Goal: Feedback & Contribution: Leave review/rating

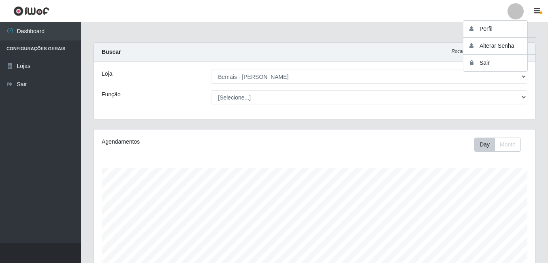
select select "230"
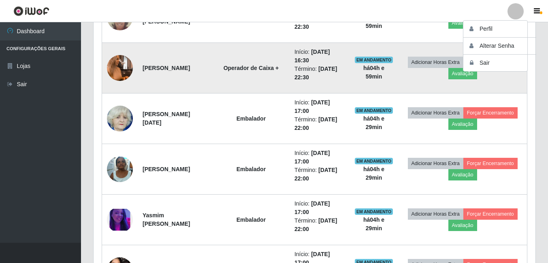
scroll to position [475, 0]
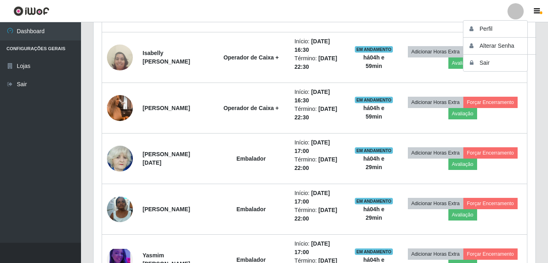
click at [533, 105] on div "Trabalhador Posição Data Status Opções [PERSON_NAME] ASG Início: [DATE] 16:00 T…" at bounding box center [315, 124] width 442 height 542
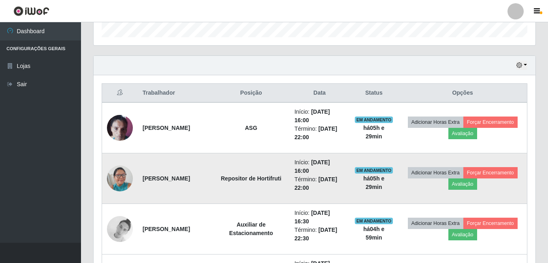
scroll to position [272, 0]
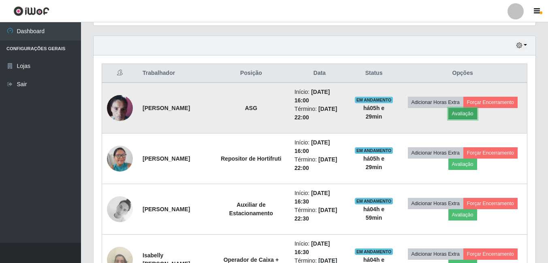
click at [477, 113] on button "Avaliação" at bounding box center [463, 113] width 29 height 11
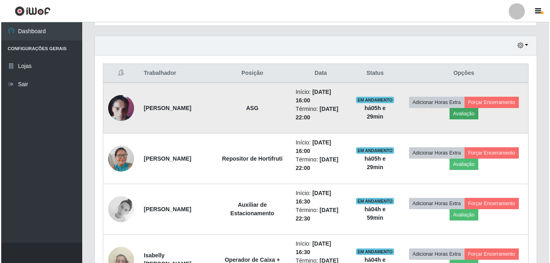
scroll to position [168, 438]
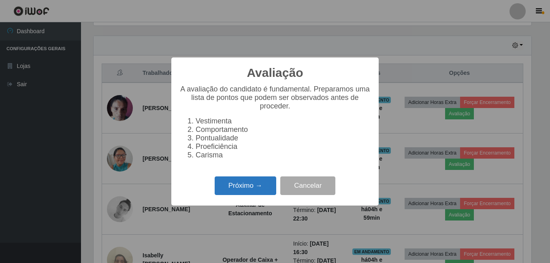
click at [245, 192] on button "Próximo →" at bounding box center [246, 186] width 62 height 19
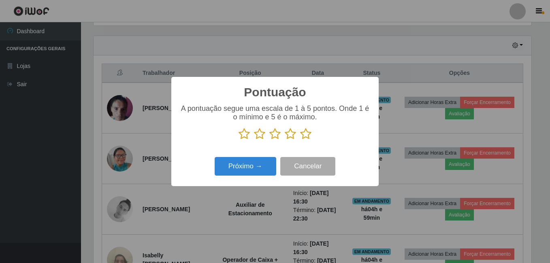
scroll to position [405121, 404851]
click at [307, 136] on icon at bounding box center [305, 134] width 11 height 12
click at [300, 140] on input "radio" at bounding box center [300, 140] width 0 height 0
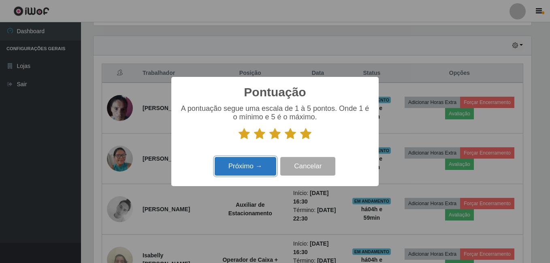
click at [261, 167] on button "Próximo →" at bounding box center [246, 166] width 62 height 19
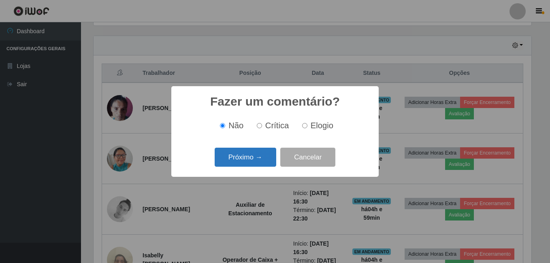
click at [257, 157] on button "Próximo →" at bounding box center [246, 157] width 62 height 19
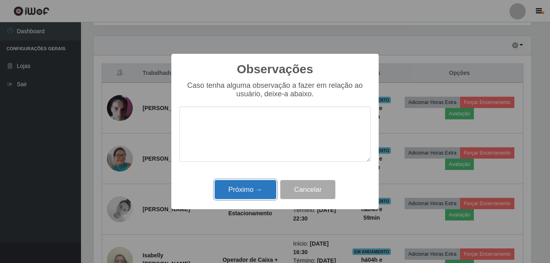
click at [248, 187] on button "Próximo →" at bounding box center [246, 189] width 62 height 19
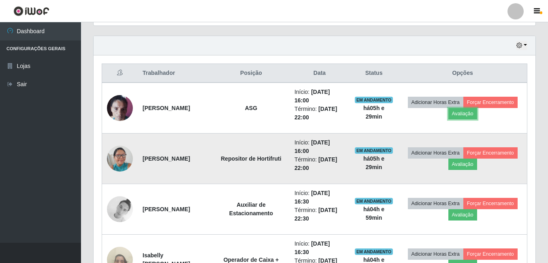
scroll to position [353, 0]
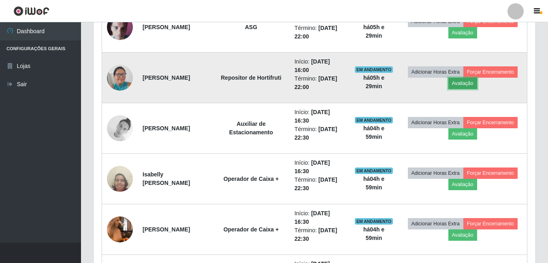
click at [477, 87] on button "Avaliação" at bounding box center [463, 83] width 29 height 11
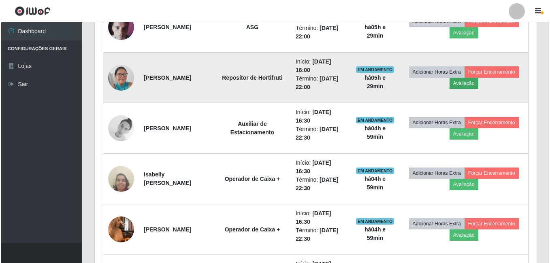
scroll to position [168, 438]
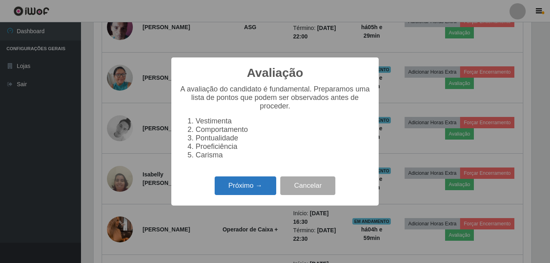
click at [244, 187] on button "Próximo →" at bounding box center [246, 186] width 62 height 19
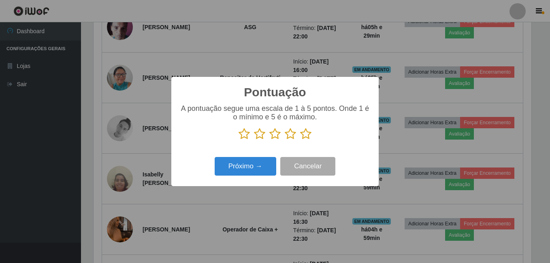
click at [308, 137] on icon at bounding box center [305, 134] width 11 height 12
click at [300, 140] on input "radio" at bounding box center [300, 140] width 0 height 0
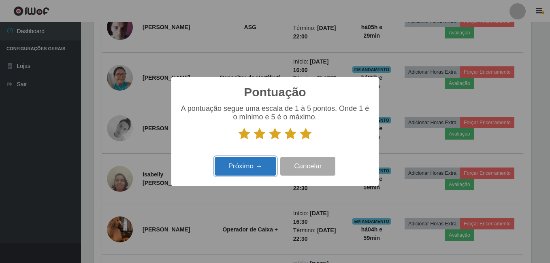
click at [259, 167] on button "Próximo →" at bounding box center [246, 166] width 62 height 19
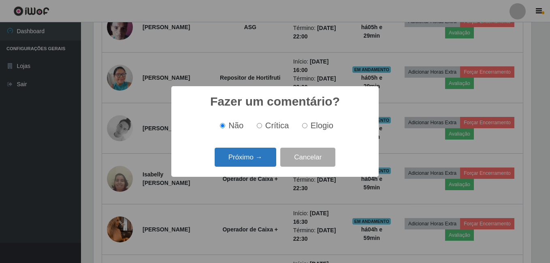
click at [259, 165] on button "Próximo →" at bounding box center [246, 157] width 62 height 19
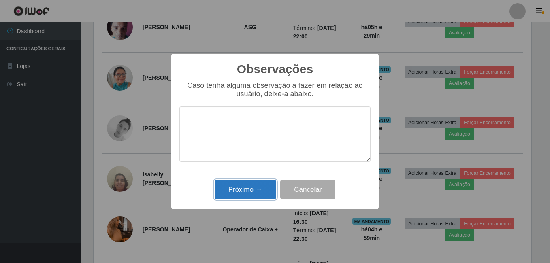
click at [253, 189] on button "Próximo →" at bounding box center [246, 189] width 62 height 19
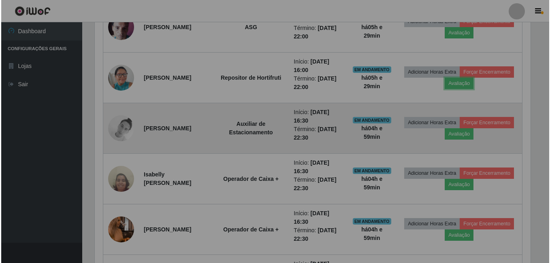
scroll to position [168, 442]
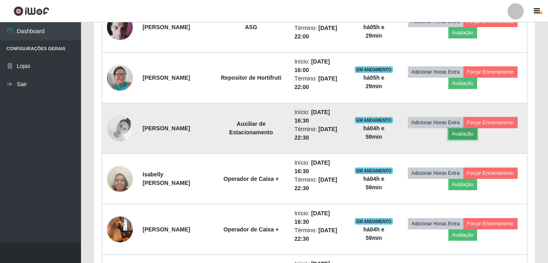
click at [477, 136] on button "Avaliação" at bounding box center [463, 133] width 29 height 11
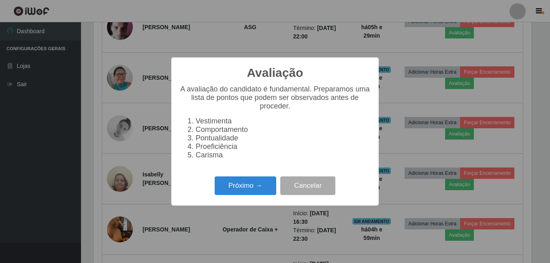
scroll to position [168, 438]
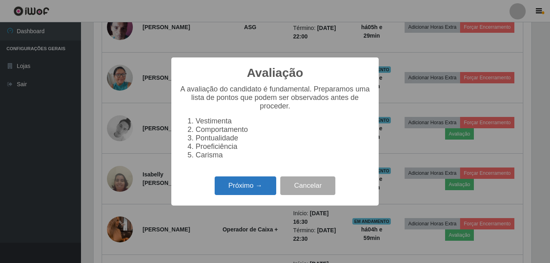
click at [242, 195] on button "Próximo →" at bounding box center [246, 186] width 62 height 19
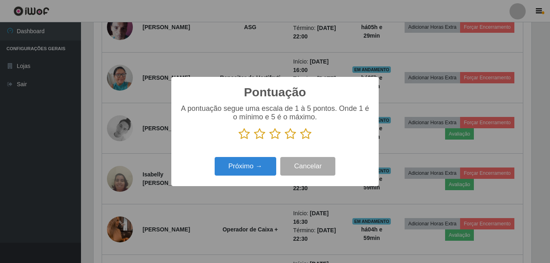
click at [304, 134] on icon at bounding box center [305, 134] width 11 height 12
click at [300, 140] on input "radio" at bounding box center [300, 140] width 0 height 0
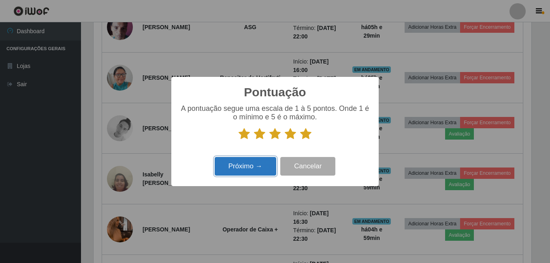
click at [258, 167] on button "Próximo →" at bounding box center [246, 166] width 62 height 19
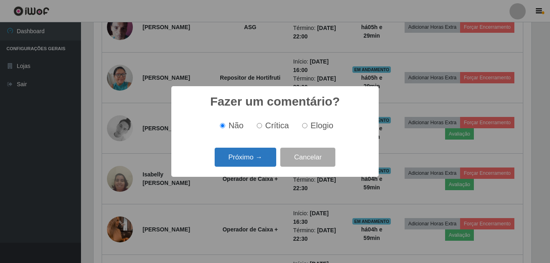
click at [258, 156] on button "Próximo →" at bounding box center [246, 157] width 62 height 19
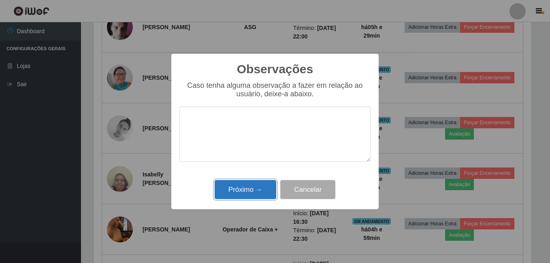
click at [250, 186] on button "Próximo →" at bounding box center [246, 189] width 62 height 19
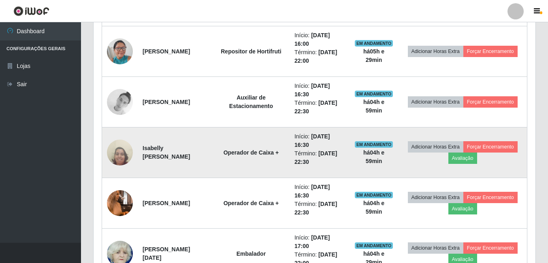
scroll to position [394, 0]
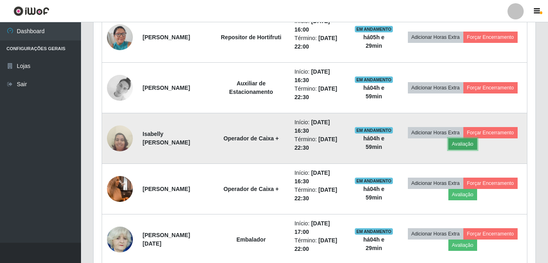
click at [477, 146] on button "Avaliação" at bounding box center [463, 144] width 29 height 11
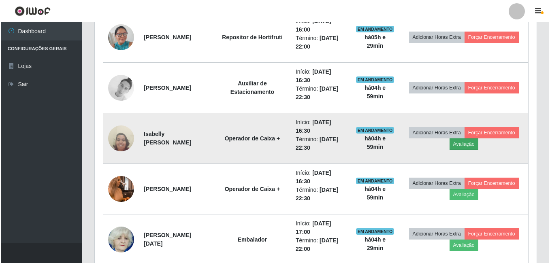
scroll to position [168, 438]
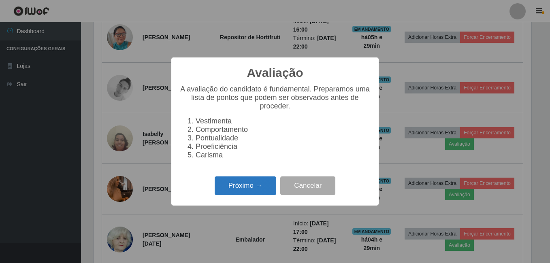
click at [258, 188] on button "Próximo →" at bounding box center [246, 186] width 62 height 19
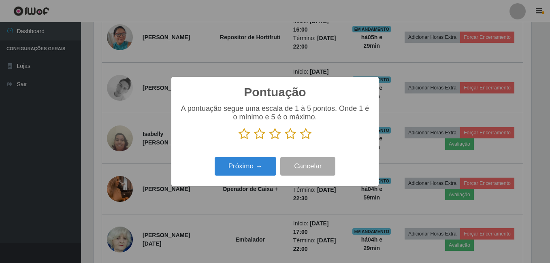
click at [305, 136] on icon at bounding box center [305, 134] width 11 height 12
click at [300, 140] on input "radio" at bounding box center [300, 140] width 0 height 0
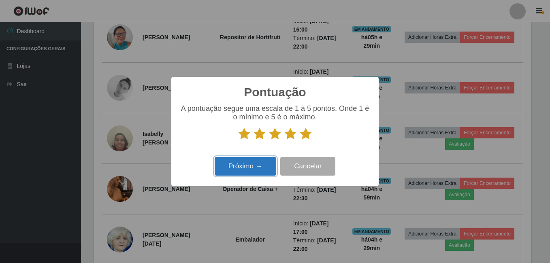
click at [253, 167] on button "Próximo →" at bounding box center [246, 166] width 62 height 19
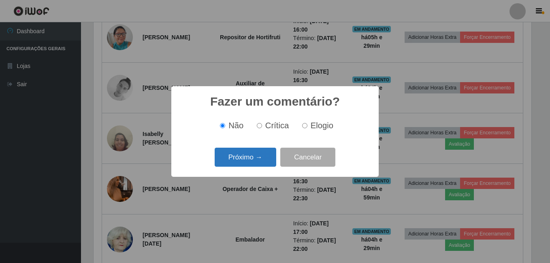
click at [254, 159] on button "Próximo →" at bounding box center [246, 157] width 62 height 19
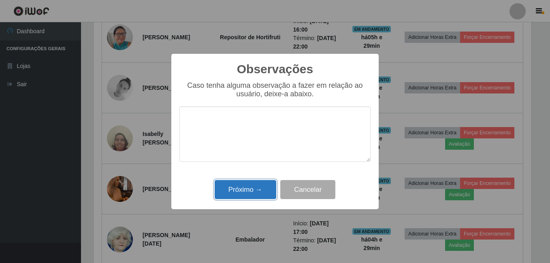
click at [245, 185] on button "Próximo →" at bounding box center [246, 189] width 62 height 19
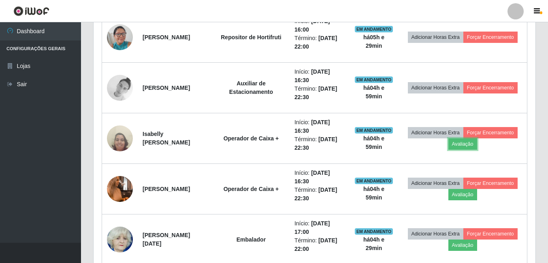
scroll to position [0, 0]
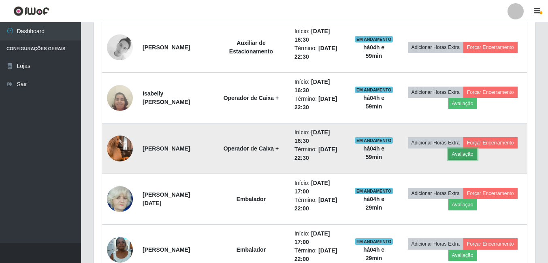
click at [477, 154] on button "Avaliação" at bounding box center [463, 154] width 29 height 11
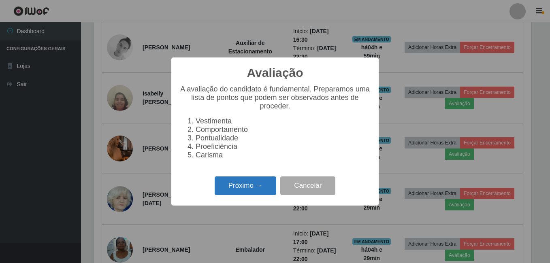
click at [229, 196] on button "Próximo →" at bounding box center [246, 186] width 62 height 19
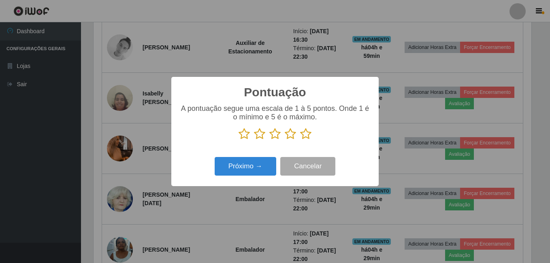
click at [306, 138] on icon at bounding box center [305, 134] width 11 height 12
click at [300, 140] on input "radio" at bounding box center [300, 140] width 0 height 0
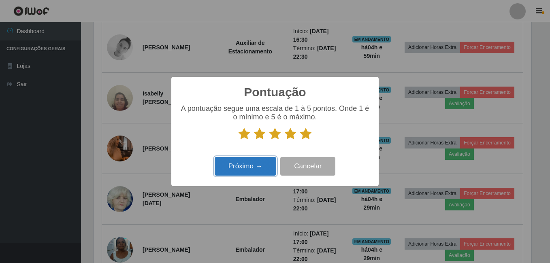
click at [260, 163] on button "Próximo →" at bounding box center [246, 166] width 62 height 19
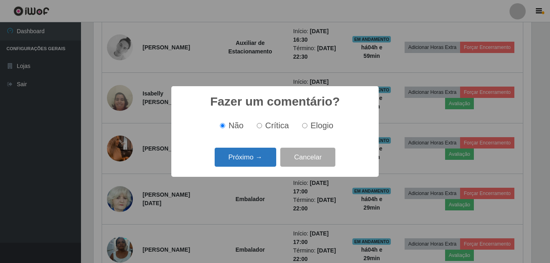
click at [253, 160] on button "Próximo →" at bounding box center [246, 157] width 62 height 19
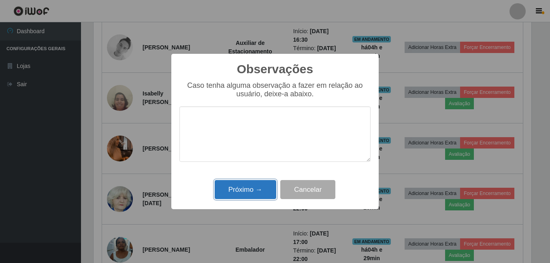
click at [258, 194] on button "Próximo →" at bounding box center [246, 189] width 62 height 19
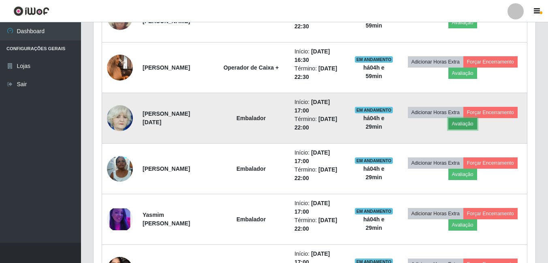
click at [477, 125] on button "Avaliação" at bounding box center [463, 123] width 29 height 11
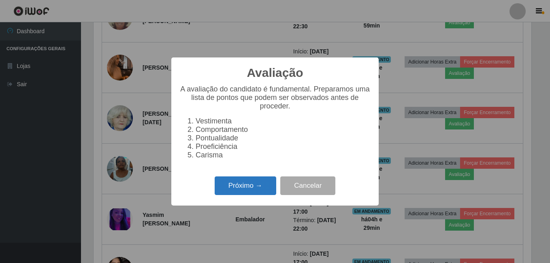
click at [251, 195] on button "Próximo →" at bounding box center [246, 186] width 62 height 19
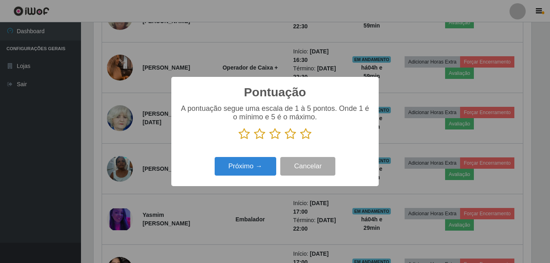
click at [306, 135] on icon at bounding box center [305, 134] width 11 height 12
click at [300, 140] on input "radio" at bounding box center [300, 140] width 0 height 0
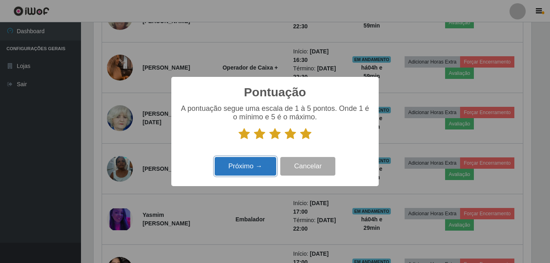
click at [247, 171] on button "Próximo →" at bounding box center [246, 166] width 62 height 19
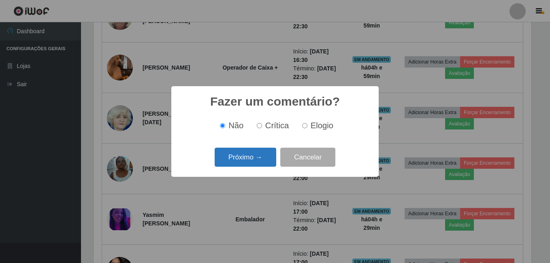
click at [257, 159] on button "Próximo →" at bounding box center [246, 157] width 62 height 19
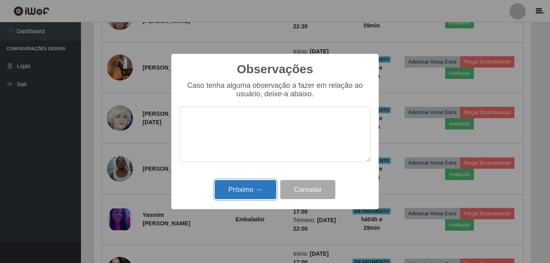
click at [245, 186] on button "Próximo →" at bounding box center [246, 189] width 62 height 19
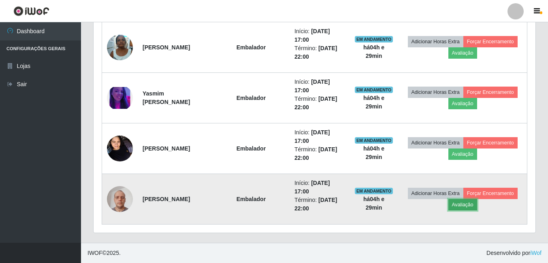
click at [477, 206] on button "Avaliação" at bounding box center [463, 204] width 29 height 11
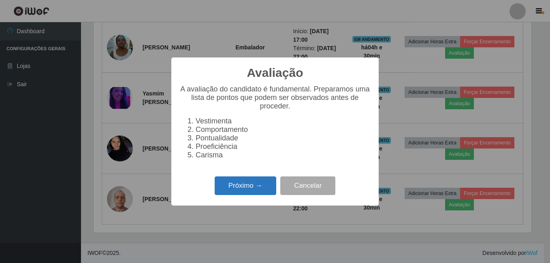
click at [261, 191] on button "Próximo →" at bounding box center [246, 186] width 62 height 19
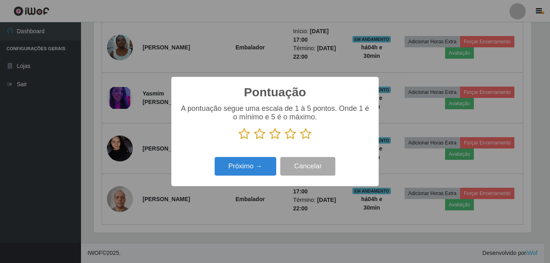
click at [306, 137] on icon at bounding box center [305, 134] width 11 height 12
click at [300, 140] on input "radio" at bounding box center [300, 140] width 0 height 0
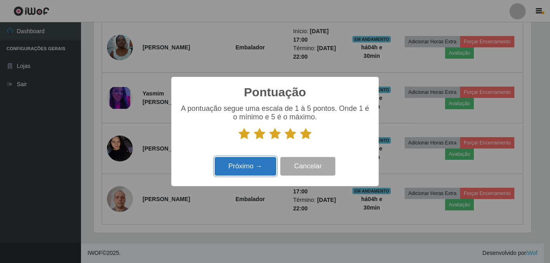
click at [263, 166] on button "Próximo →" at bounding box center [246, 166] width 62 height 19
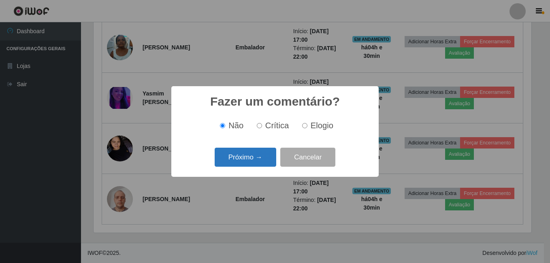
click at [254, 159] on button "Próximo →" at bounding box center [246, 157] width 62 height 19
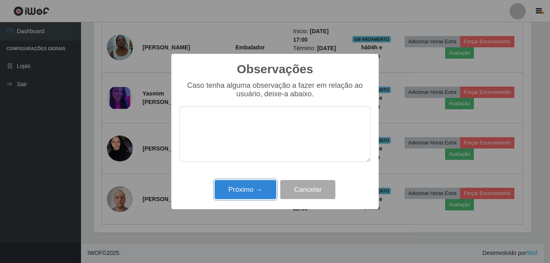
drag, startPoint x: 236, startPoint y: 195, endPoint x: 236, endPoint y: 190, distance: 4.1
click at [236, 195] on button "Próximo →" at bounding box center [246, 189] width 62 height 19
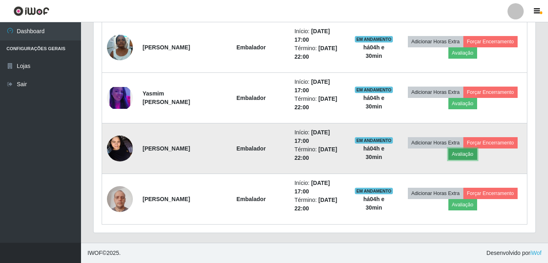
click at [477, 152] on button "Avaliação" at bounding box center [463, 154] width 29 height 11
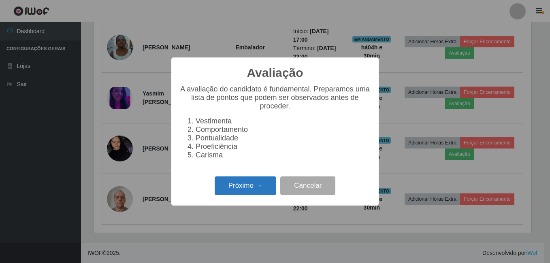
click at [253, 194] on button "Próximo →" at bounding box center [246, 186] width 62 height 19
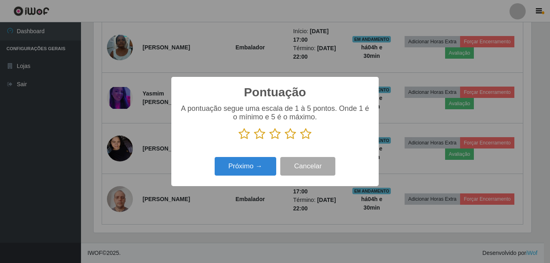
click at [306, 135] on icon at bounding box center [305, 134] width 11 height 12
click at [300, 140] on input "radio" at bounding box center [300, 140] width 0 height 0
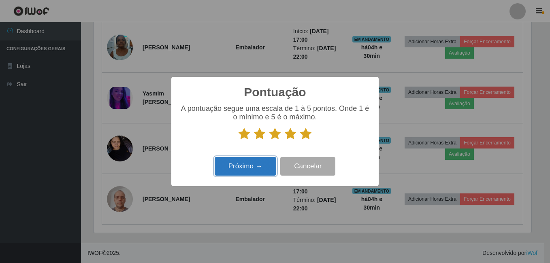
click at [265, 163] on button "Próximo →" at bounding box center [246, 166] width 62 height 19
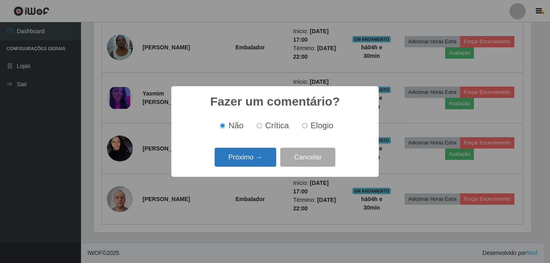
click at [262, 162] on button "Próximo →" at bounding box center [246, 157] width 62 height 19
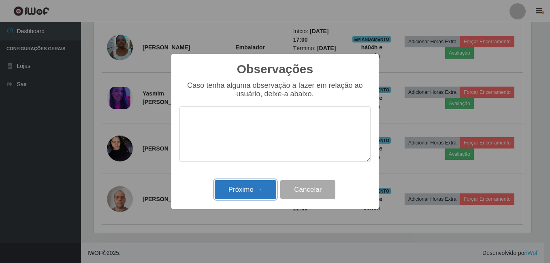
click at [253, 191] on button "Próximo →" at bounding box center [246, 189] width 62 height 19
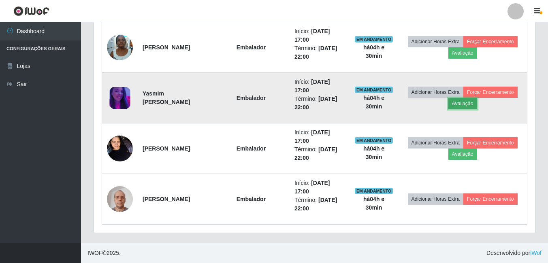
click at [477, 106] on button "Avaliação" at bounding box center [463, 103] width 29 height 11
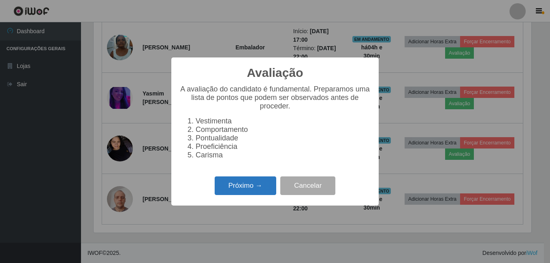
click at [245, 193] on button "Próximo →" at bounding box center [246, 186] width 62 height 19
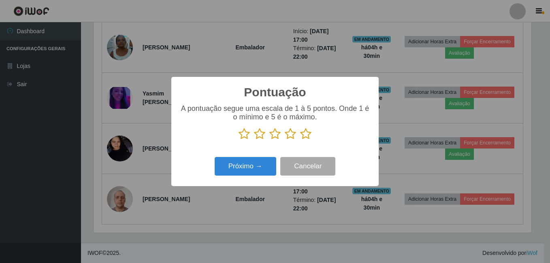
click at [308, 137] on icon at bounding box center [305, 134] width 11 height 12
click at [300, 140] on input "radio" at bounding box center [300, 140] width 0 height 0
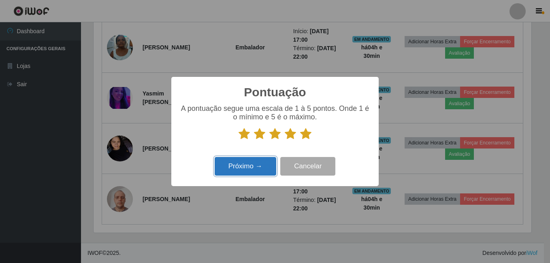
click at [256, 167] on button "Próximo →" at bounding box center [246, 166] width 62 height 19
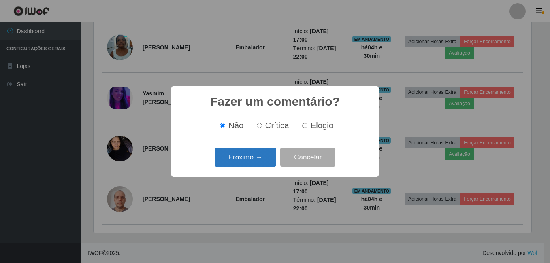
click at [263, 158] on button "Próximo →" at bounding box center [246, 157] width 62 height 19
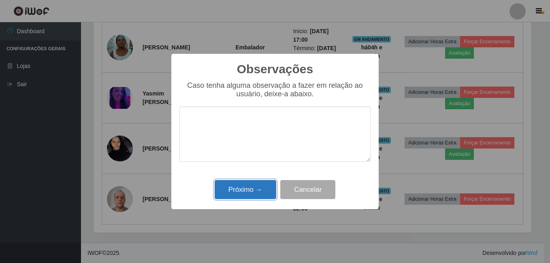
click at [239, 188] on button "Próximo →" at bounding box center [246, 189] width 62 height 19
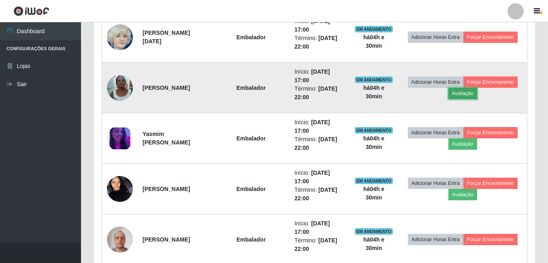
click at [477, 94] on button "Avaliação" at bounding box center [463, 93] width 29 height 11
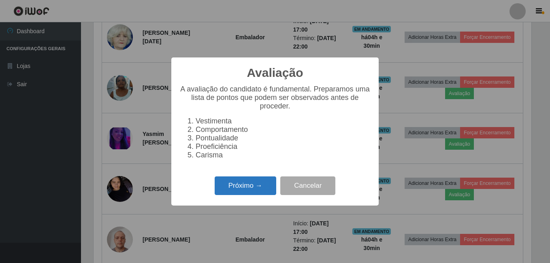
click at [259, 188] on button "Próximo →" at bounding box center [246, 186] width 62 height 19
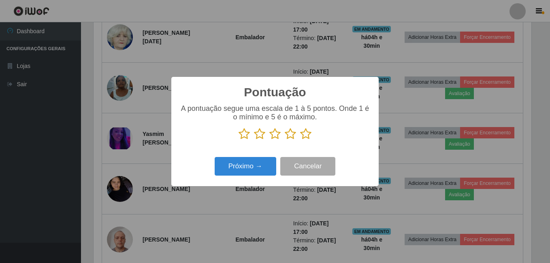
click at [307, 137] on icon at bounding box center [305, 134] width 11 height 12
click at [300, 140] on input "radio" at bounding box center [300, 140] width 0 height 0
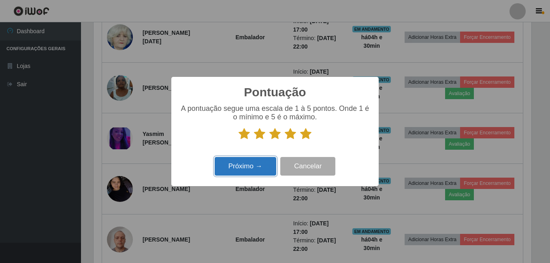
click at [260, 167] on button "Próximo →" at bounding box center [246, 166] width 62 height 19
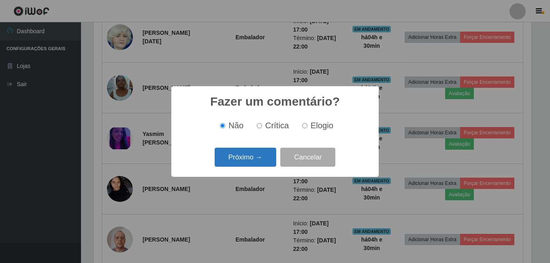
click at [261, 163] on button "Próximo →" at bounding box center [246, 157] width 62 height 19
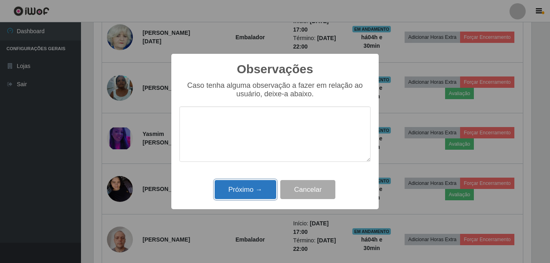
click at [257, 187] on button "Próximo →" at bounding box center [246, 189] width 62 height 19
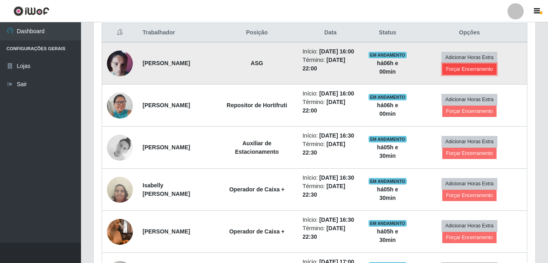
click at [454, 75] on button "Forçar Encerramento" at bounding box center [470, 69] width 54 height 11
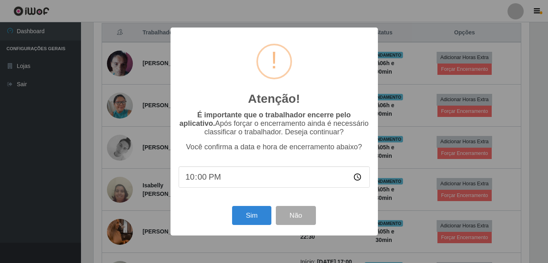
scroll to position [168, 438]
click at [251, 225] on button "Sim" at bounding box center [252, 215] width 39 height 19
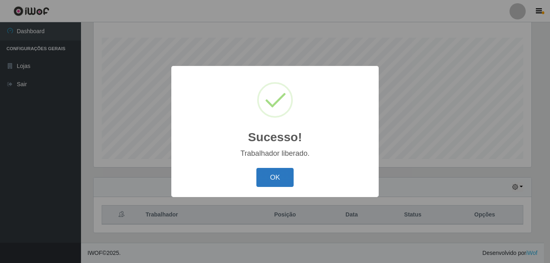
click at [277, 176] on button "OK" at bounding box center [276, 177] width 38 height 19
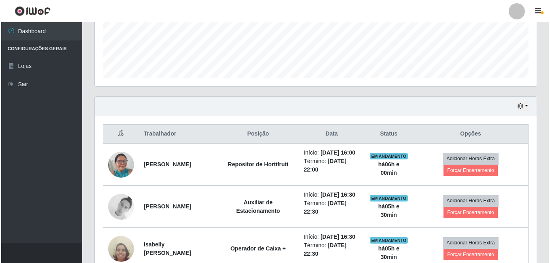
scroll to position [293, 0]
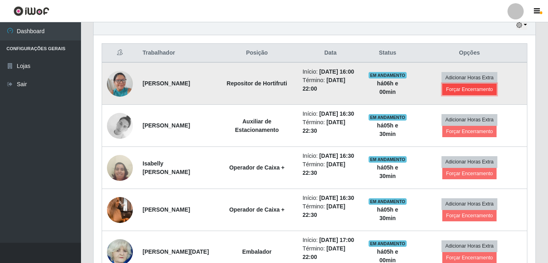
click at [462, 92] on button "Forçar Encerramento" at bounding box center [470, 89] width 54 height 11
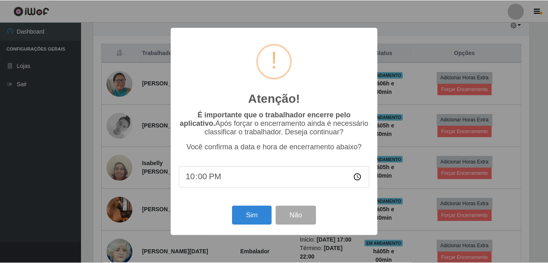
scroll to position [168, 438]
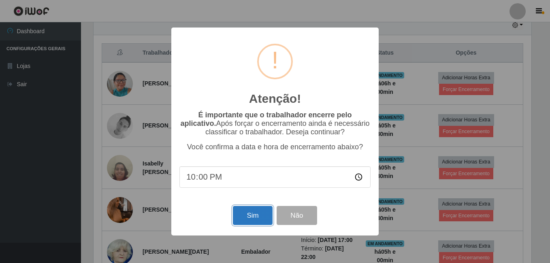
click at [259, 217] on button "Sim" at bounding box center [252, 215] width 39 height 19
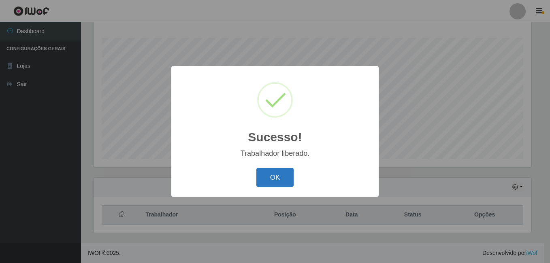
click at [265, 175] on button "OK" at bounding box center [276, 177] width 38 height 19
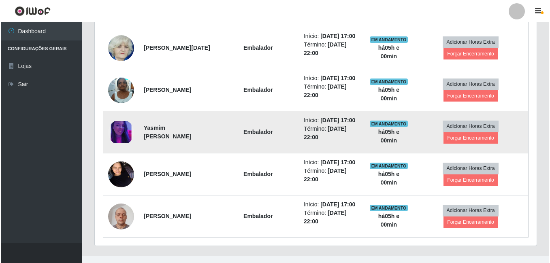
scroll to position [495, 0]
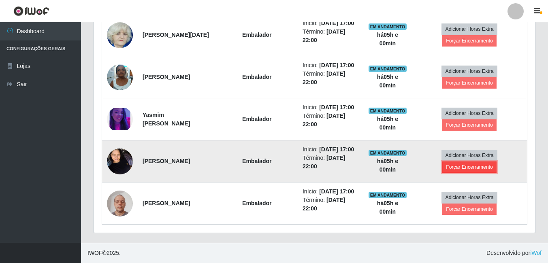
click at [454, 173] on button "Forçar Encerramento" at bounding box center [470, 167] width 54 height 11
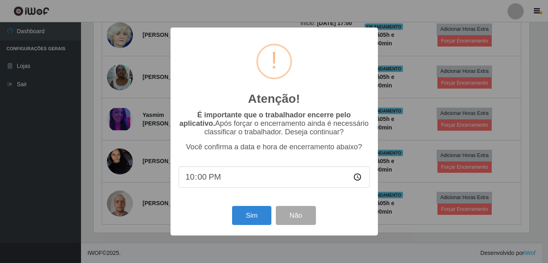
scroll to position [168, 438]
click at [263, 215] on button "Sim" at bounding box center [252, 215] width 39 height 19
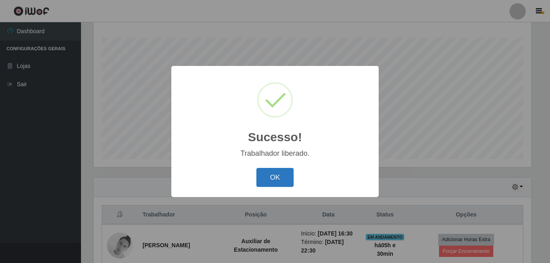
click at [284, 178] on button "OK" at bounding box center [276, 177] width 38 height 19
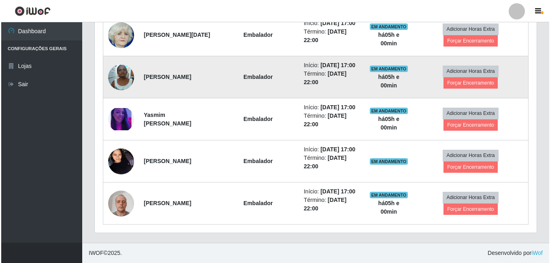
scroll to position [495, 0]
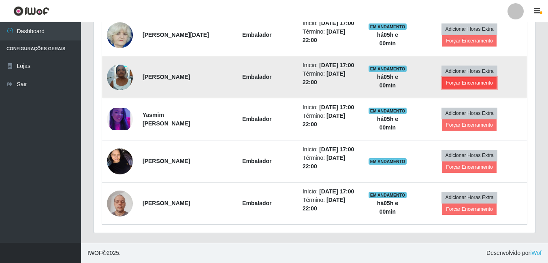
click at [486, 89] on button "Forçar Encerramento" at bounding box center [470, 82] width 54 height 11
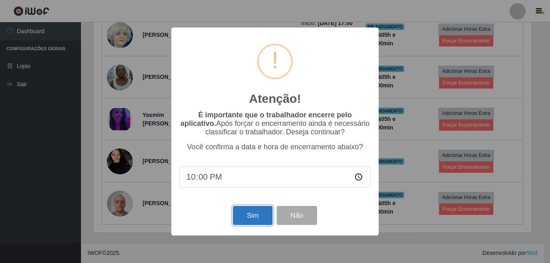
click at [257, 223] on button "Sim" at bounding box center [252, 215] width 39 height 19
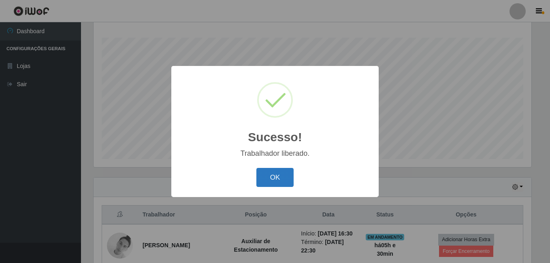
click at [273, 182] on button "OK" at bounding box center [276, 177] width 38 height 19
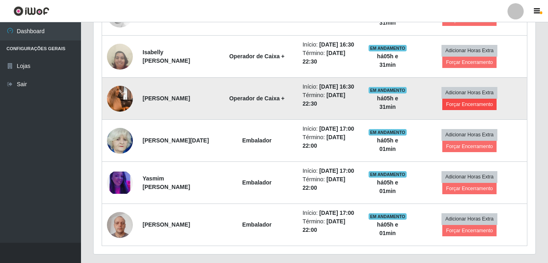
scroll to position [374, 0]
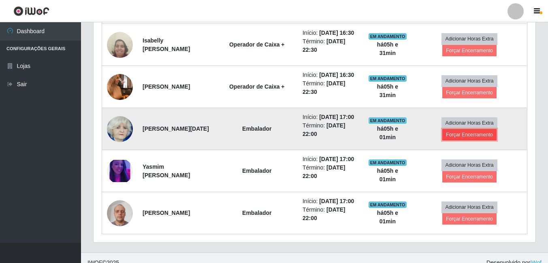
click at [467, 141] on button "Forçar Encerramento" at bounding box center [470, 134] width 54 height 11
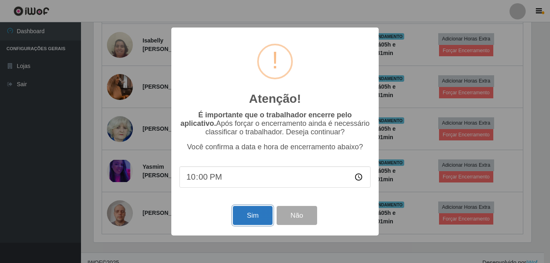
click at [247, 212] on button "Sim" at bounding box center [252, 215] width 39 height 19
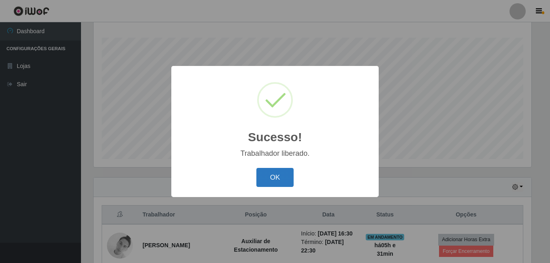
click at [283, 171] on button "OK" at bounding box center [276, 177] width 38 height 19
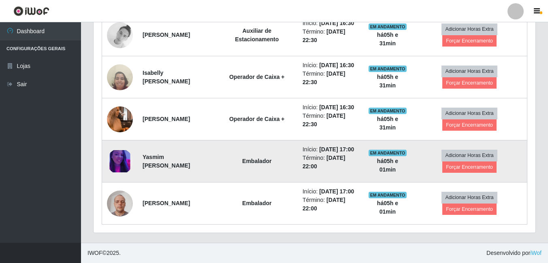
scroll to position [384, 0]
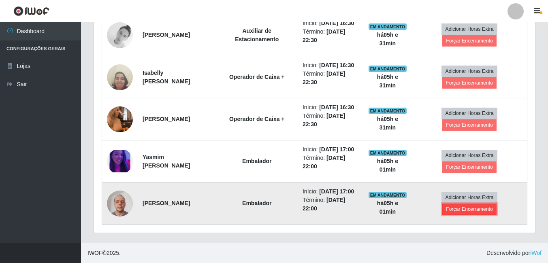
click at [468, 207] on button "Forçar Encerramento" at bounding box center [470, 209] width 54 height 11
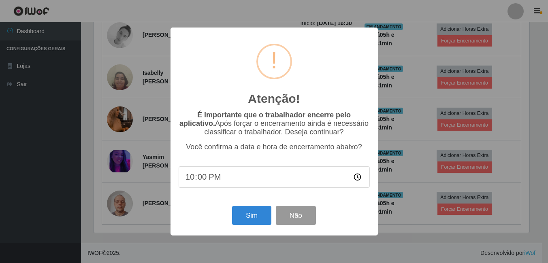
scroll to position [168, 438]
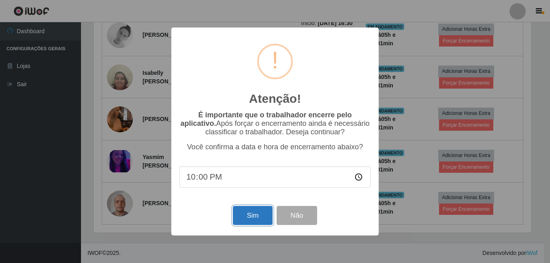
click at [261, 219] on button "Sim" at bounding box center [252, 215] width 39 height 19
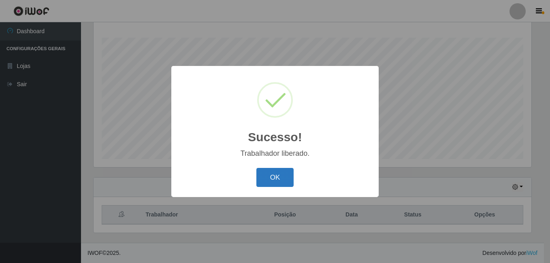
click at [280, 171] on button "OK" at bounding box center [276, 177] width 38 height 19
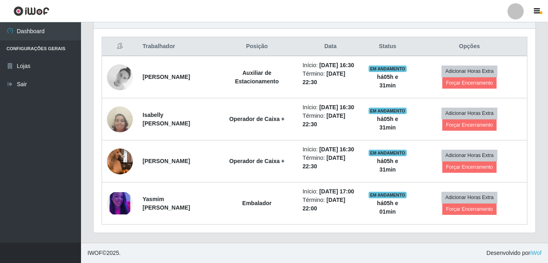
scroll to position [333, 0]
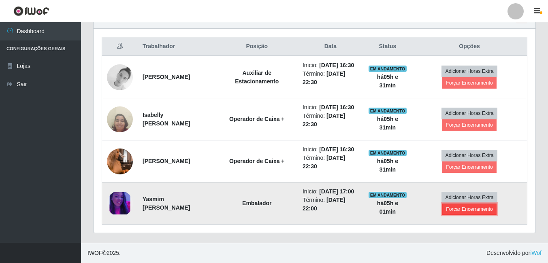
click at [462, 207] on button "Forçar Encerramento" at bounding box center [470, 209] width 54 height 11
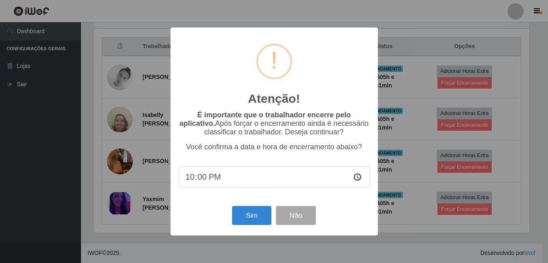
scroll to position [168, 438]
click at [264, 221] on button "Sim" at bounding box center [252, 215] width 39 height 19
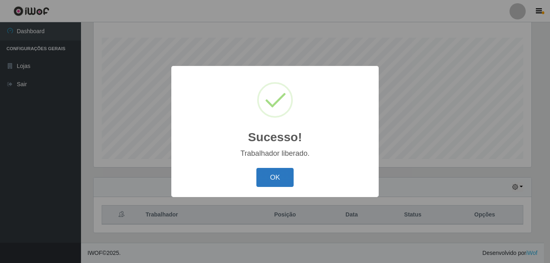
click at [277, 176] on button "OK" at bounding box center [276, 177] width 38 height 19
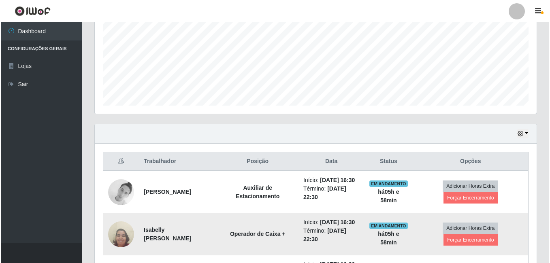
scroll to position [282, 0]
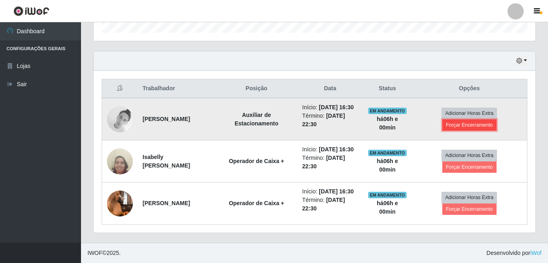
click at [462, 120] on button "Forçar Encerramento" at bounding box center [470, 125] width 54 height 11
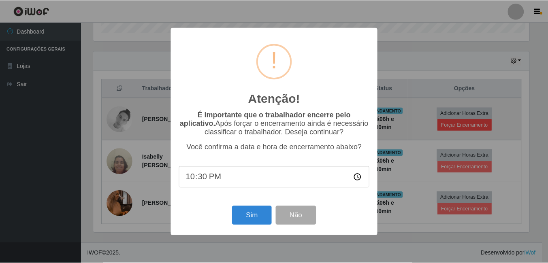
scroll to position [168, 438]
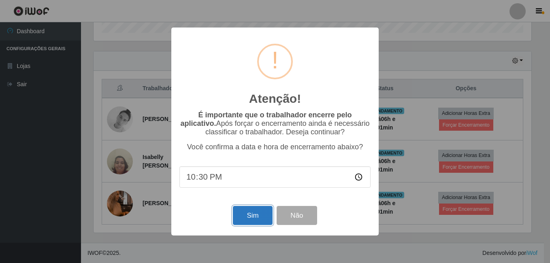
click at [240, 220] on button "Sim" at bounding box center [252, 215] width 39 height 19
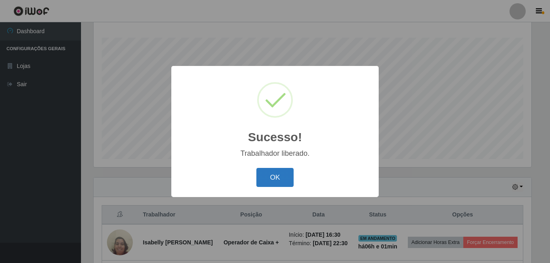
click at [281, 180] on button "OK" at bounding box center [276, 177] width 38 height 19
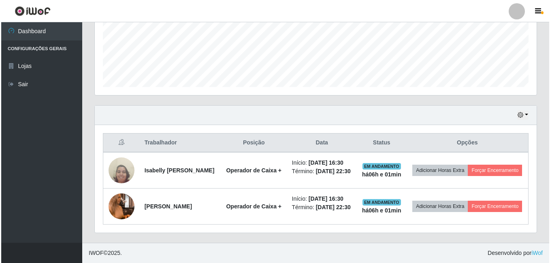
scroll to position [232, 0]
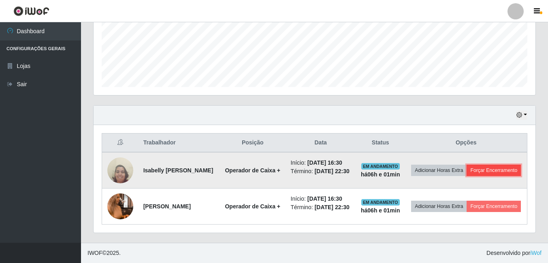
click at [467, 165] on button "Forçar Encerramento" at bounding box center [494, 170] width 54 height 11
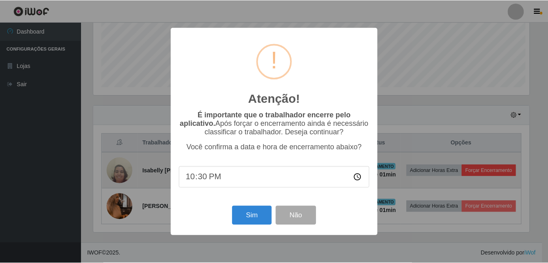
scroll to position [168, 438]
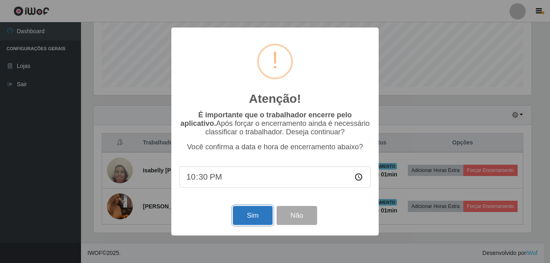
click at [261, 223] on button "Sim" at bounding box center [252, 215] width 39 height 19
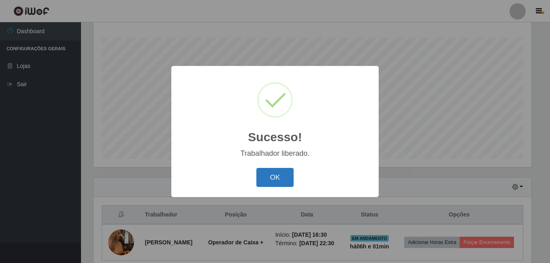
click at [284, 180] on button "OK" at bounding box center [276, 177] width 38 height 19
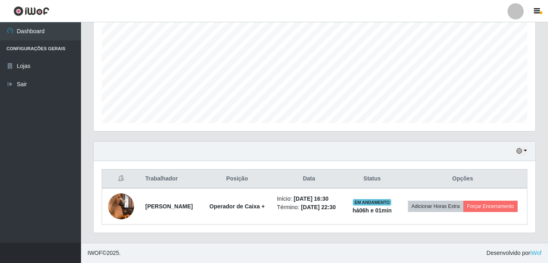
scroll to position [173, 0]
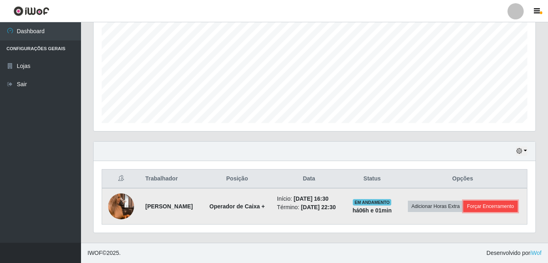
click at [464, 212] on button "Forçar Encerramento" at bounding box center [491, 206] width 54 height 11
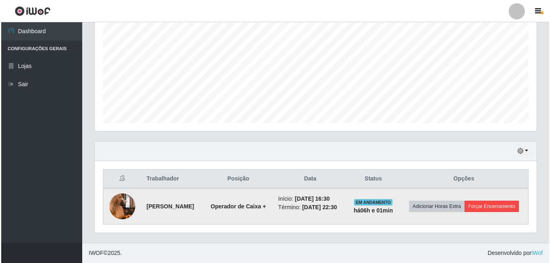
scroll to position [168, 438]
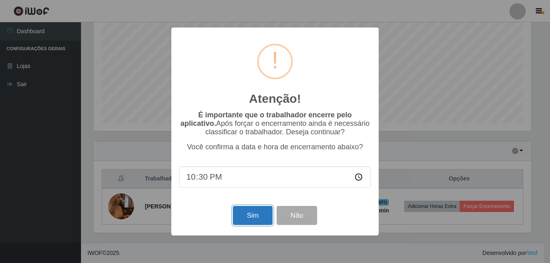
click at [241, 225] on button "Sim" at bounding box center [252, 215] width 39 height 19
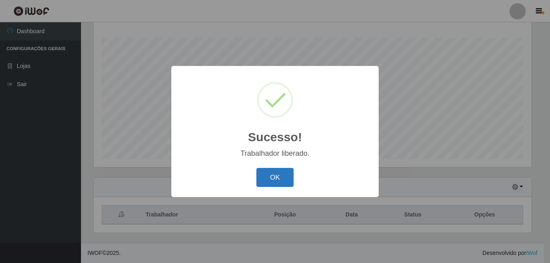
click at [276, 184] on button "OK" at bounding box center [276, 177] width 38 height 19
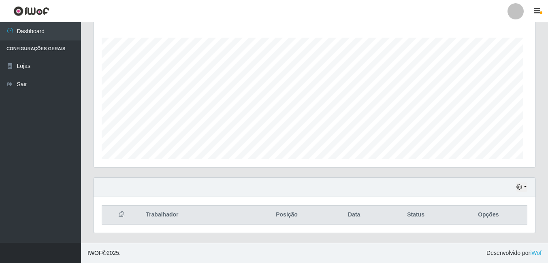
scroll to position [168, 442]
